Goal: Obtain resource: Download file/media

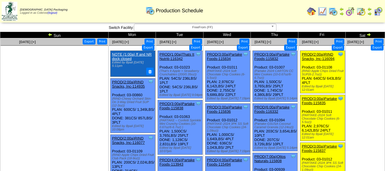
click at [189, 27] on span "FreeFrom (FF)" at bounding box center [202, 27] width 132 height 7
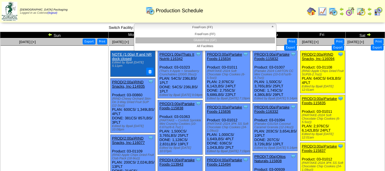
click at [194, 38] on li "GlutenFree (GF)" at bounding box center [205, 40] width 140 height 6
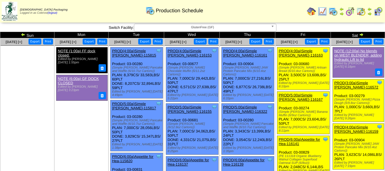
click at [144, 42] on button "Export" at bounding box center [144, 41] width 13 height 6
click at [200, 42] on button "Export" at bounding box center [200, 41] width 13 height 6
click at [189, 23] on div "Zoroco Packaging Logged in as Colerost (logout) Print All" at bounding box center [192, 12] width 385 height 25
click at [194, 26] on span "GlutenFree (GF)" at bounding box center [202, 27] width 132 height 7
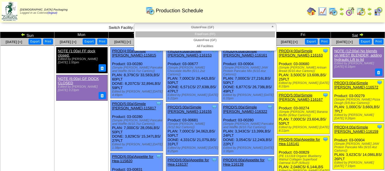
click at [195, 34] on li "FreeFrom (FF)" at bounding box center [205, 34] width 140 height 6
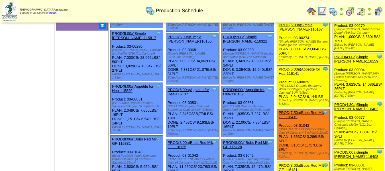
scroll to position [85, 0]
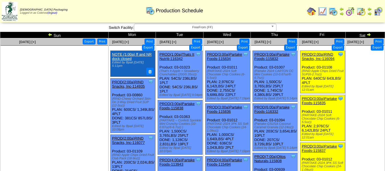
click at [146, 48] on button "Export" at bounding box center [148, 47] width 13 height 6
click at [196, 49] on button "Export" at bounding box center [195, 47] width 13 height 6
click at [242, 47] on button "Export" at bounding box center [243, 47] width 13 height 6
click at [193, 49] on button "Export" at bounding box center [195, 47] width 13 height 6
click at [173, 56] on link "PROD(1:00a)Thats It Nutriti-116342" at bounding box center [176, 56] width 35 height 9
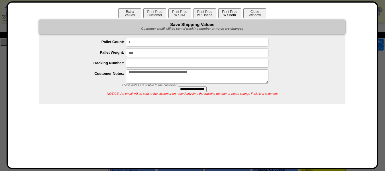
click at [223, 13] on button "Print Prod w / Both" at bounding box center [229, 13] width 23 height 10
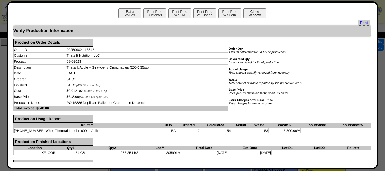
click at [249, 12] on button "Close Window" at bounding box center [254, 13] width 23 height 10
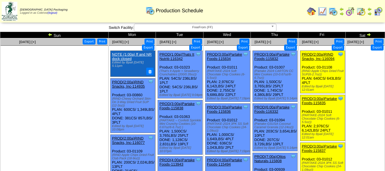
click at [240, 48] on button "Export" at bounding box center [243, 47] width 13 height 6
